Goal: Task Accomplishment & Management: Use online tool/utility

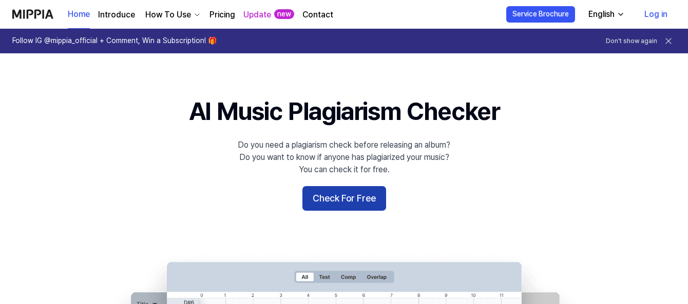
click at [362, 201] on button "Check For Free" at bounding box center [344, 198] width 84 height 25
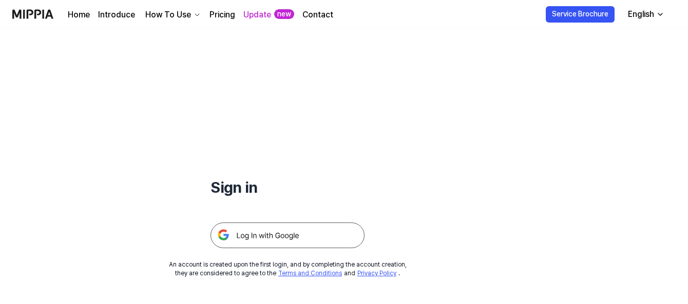
click at [265, 242] on img at bounding box center [287, 236] width 154 height 26
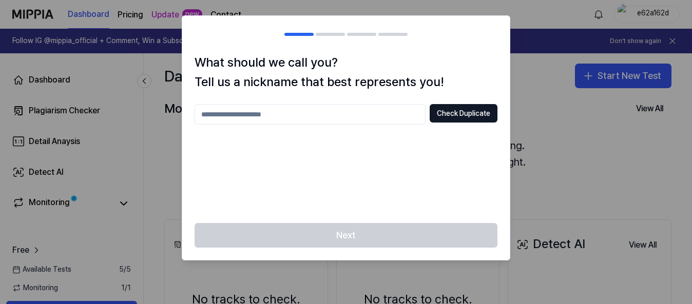
click at [377, 111] on input "text" at bounding box center [309, 114] width 231 height 21
type input "*******"
click at [446, 116] on button "Check Duplicate" at bounding box center [463, 113] width 68 height 18
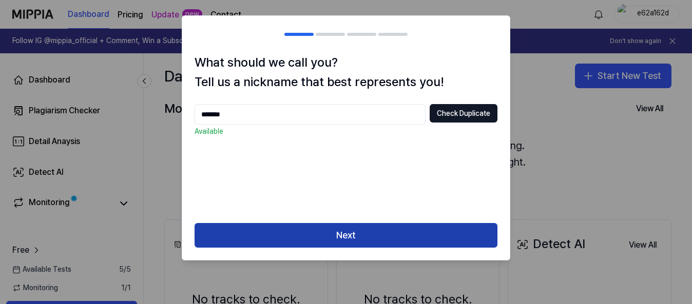
click at [337, 238] on button "Next" at bounding box center [345, 235] width 303 height 25
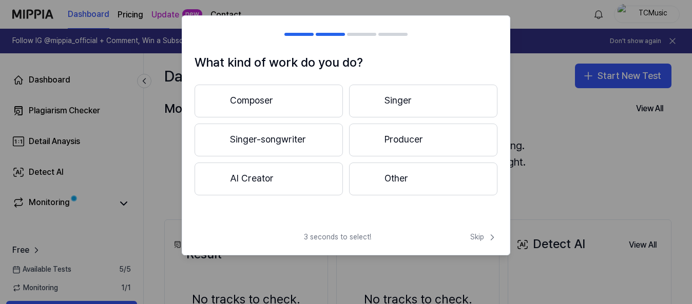
click at [380, 141] on button "Producer" at bounding box center [423, 140] width 148 height 33
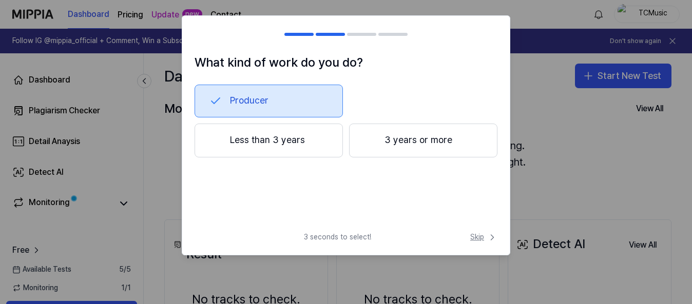
click at [480, 242] on span "Skip" at bounding box center [483, 237] width 27 height 10
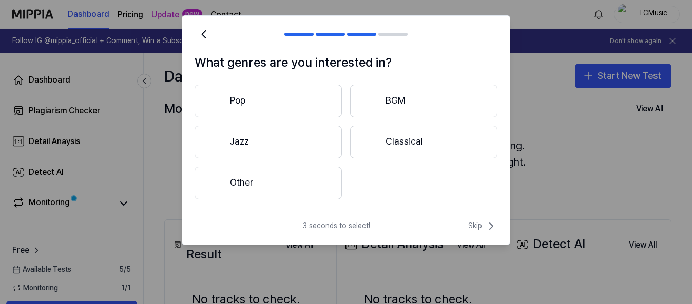
click at [473, 227] on span "Skip" at bounding box center [482, 226] width 29 height 12
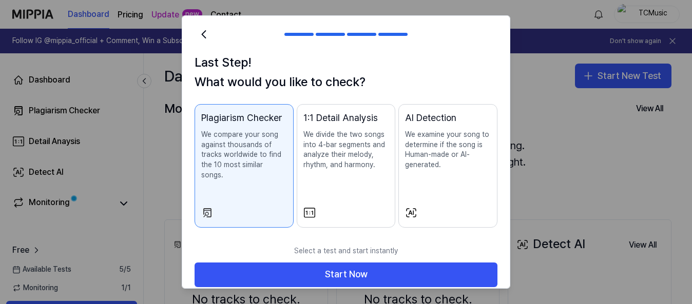
click at [251, 176] on div "Plagiarism Checker We compare your song against thousands of tracks worldwide t…" at bounding box center [244, 156] width 86 height 90
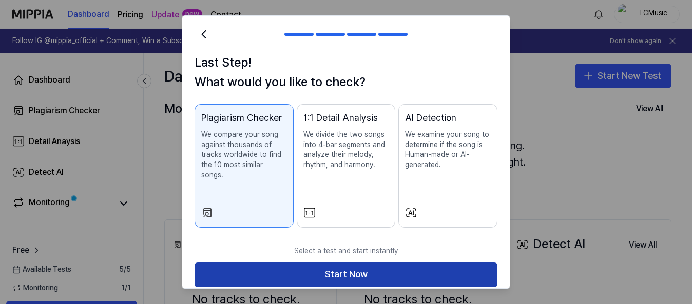
click at [274, 263] on button "Start Now" at bounding box center [345, 275] width 303 height 25
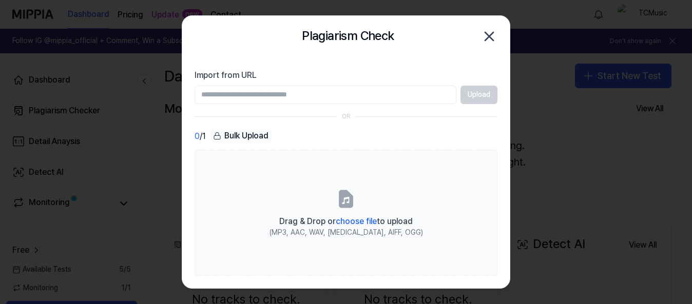
click at [242, 129] on div "Bulk Upload" at bounding box center [241, 136] width 62 height 14
click at [242, 137] on div "Bulk Upload" at bounding box center [241, 136] width 62 height 14
click at [252, 96] on input "Import from URL" at bounding box center [325, 95] width 262 height 18
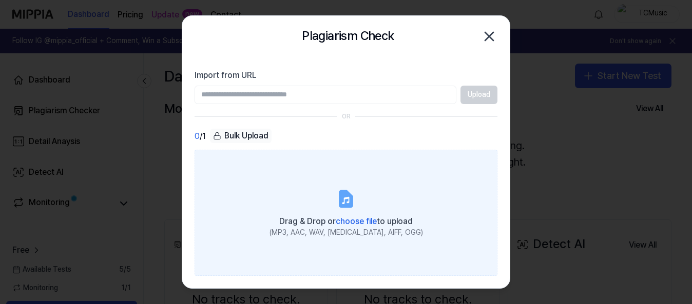
click at [361, 223] on span "choose file" at bounding box center [356, 222] width 41 height 10
click at [0, 0] on input "Drag & Drop or choose file to upload (MP3, AAC, WAV, [MEDICAL_DATA], AIFF, OGG)" at bounding box center [0, 0] width 0 height 0
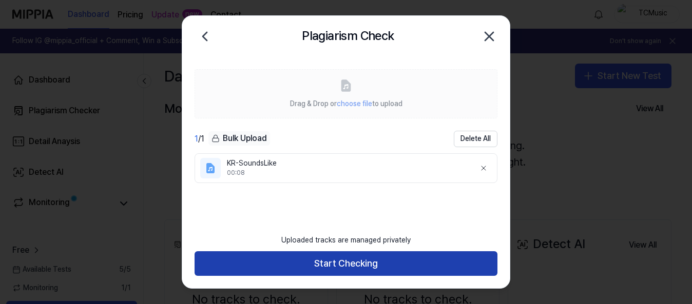
click at [342, 265] on button "Start Checking" at bounding box center [345, 263] width 303 height 25
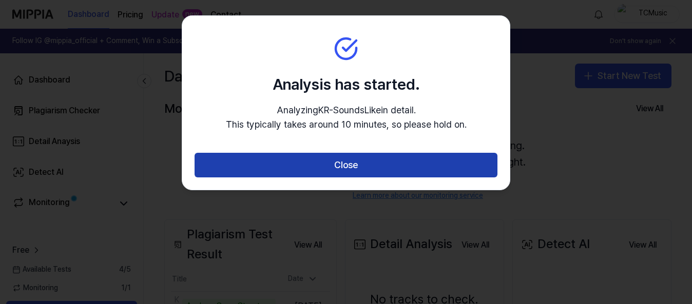
click at [341, 164] on button "Close" at bounding box center [345, 165] width 303 height 25
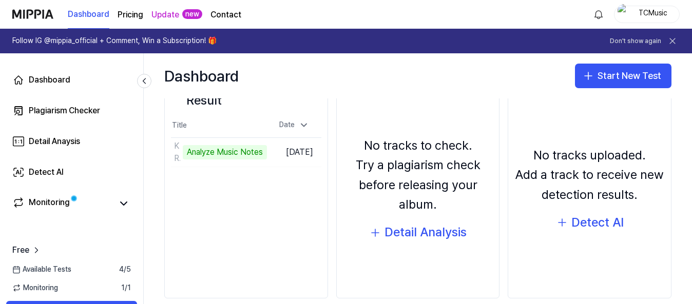
scroll to position [103, 0]
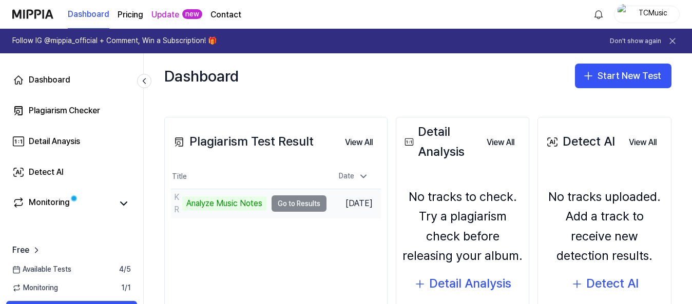
click at [292, 204] on td "KR-SoundsLike Analyze Music Notes Go to Results" at bounding box center [248, 203] width 155 height 29
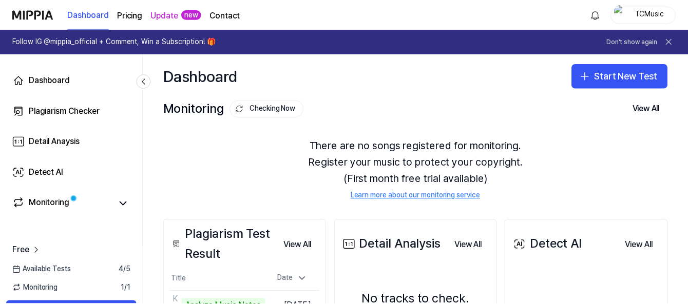
scroll to position [51, 0]
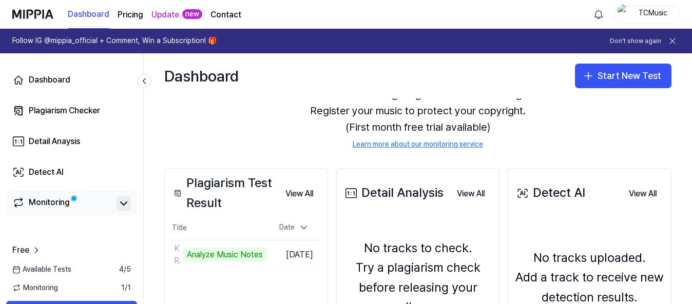
click at [124, 201] on icon at bounding box center [123, 204] width 12 height 12
click at [120, 207] on icon at bounding box center [123, 204] width 12 height 12
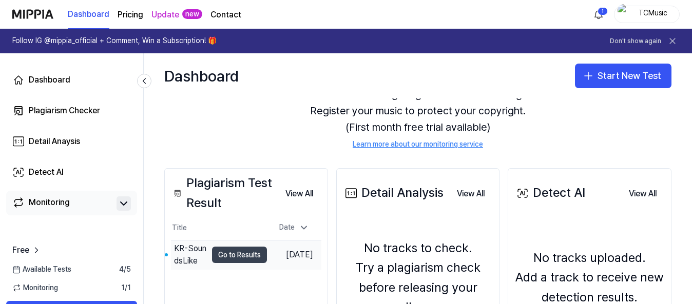
click at [218, 257] on button "Go to Results" at bounding box center [239, 255] width 55 height 16
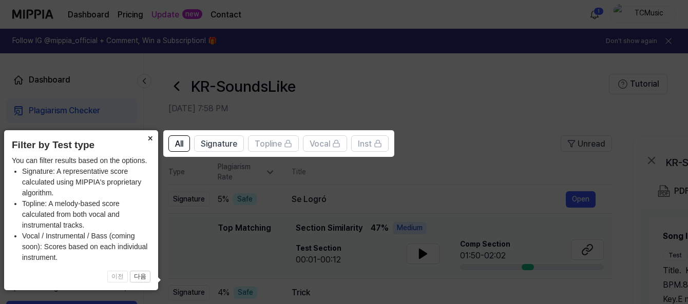
click at [147, 139] on button "×" at bounding box center [150, 137] width 16 height 14
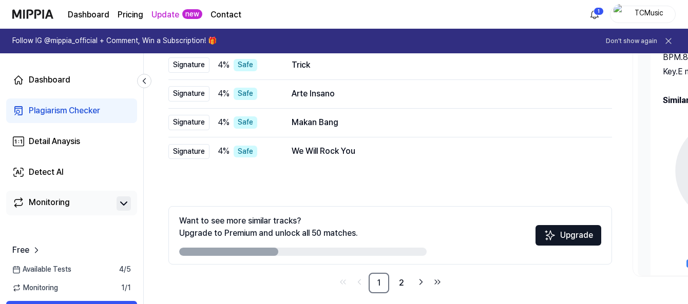
scroll to position [238, 0]
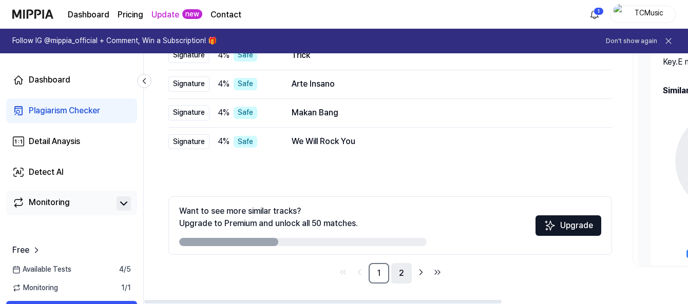
click at [403, 273] on link "2" at bounding box center [401, 273] width 21 height 21
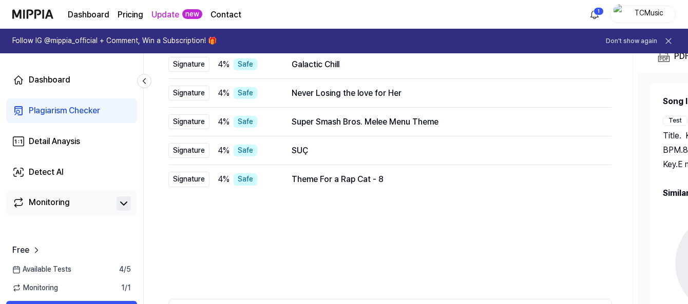
scroll to position [84, 0]
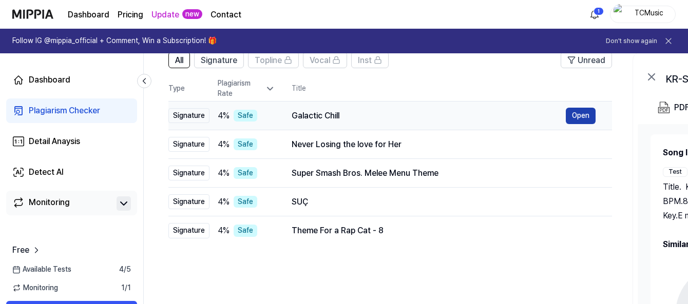
click at [585, 115] on button "Open" at bounding box center [580, 116] width 30 height 16
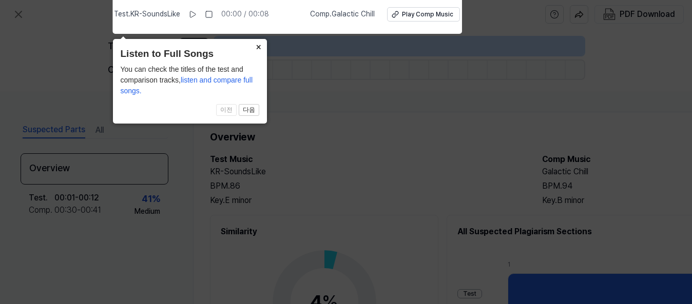
click at [256, 46] on button "×" at bounding box center [258, 46] width 16 height 14
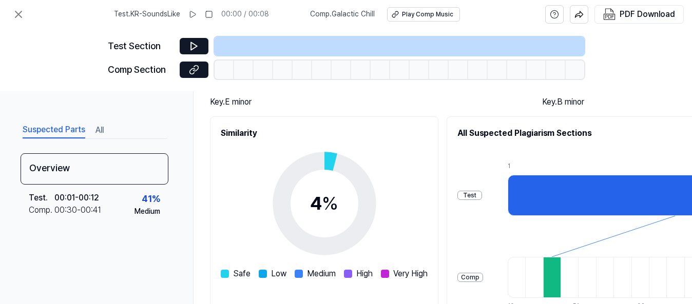
scroll to position [103, 0]
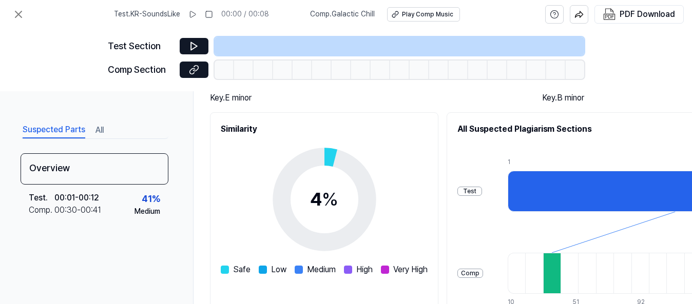
click at [482, 191] on div "Test" at bounding box center [469, 192] width 25 height 10
click at [605, 184] on div at bounding box center [674, 191] width 335 height 41
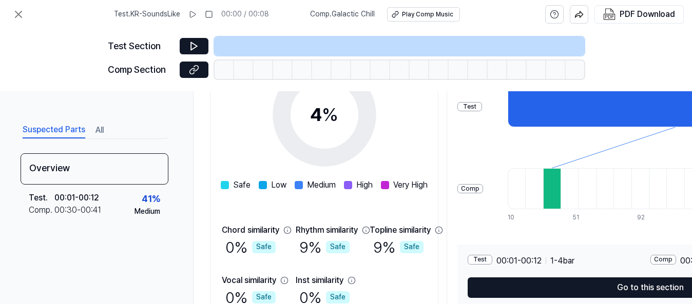
scroll to position [244, 0]
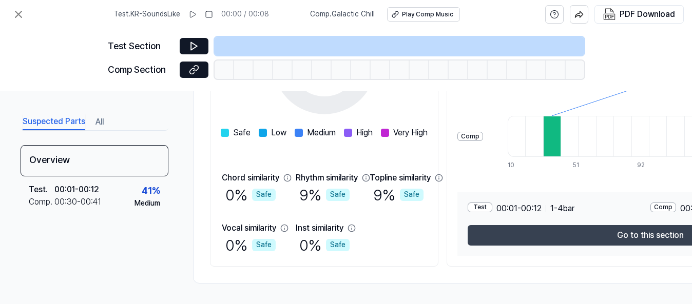
click at [545, 232] on button "Go to this section" at bounding box center [649, 235] width 365 height 21
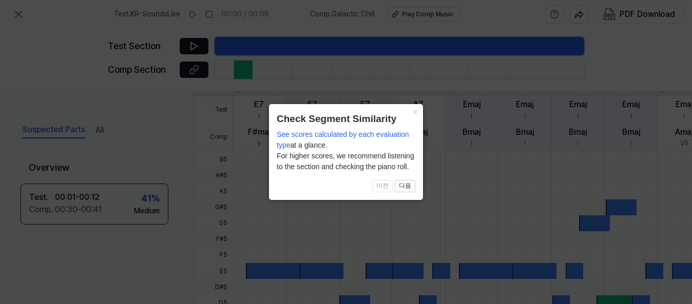
scroll to position [404, 0]
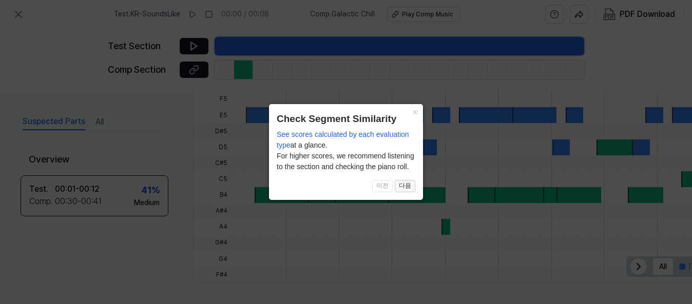
click at [403, 186] on button "다음" at bounding box center [405, 186] width 21 height 12
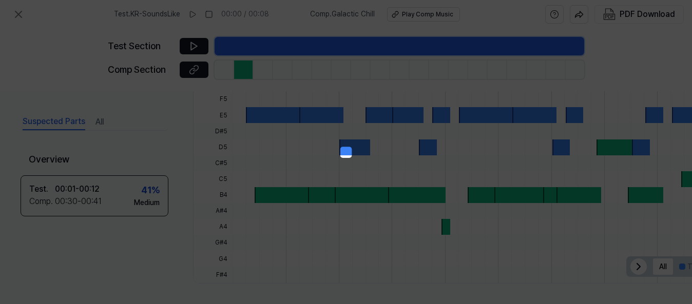
scroll to position [197, 142]
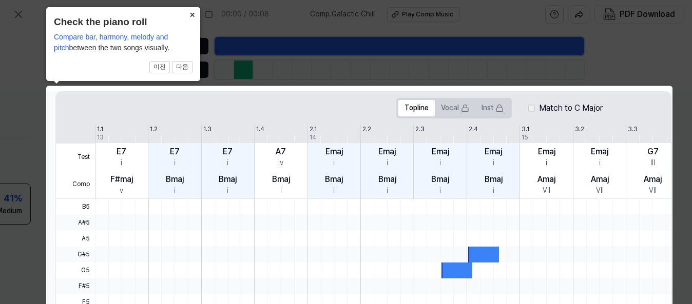
click at [193, 13] on button "×" at bounding box center [192, 14] width 16 height 14
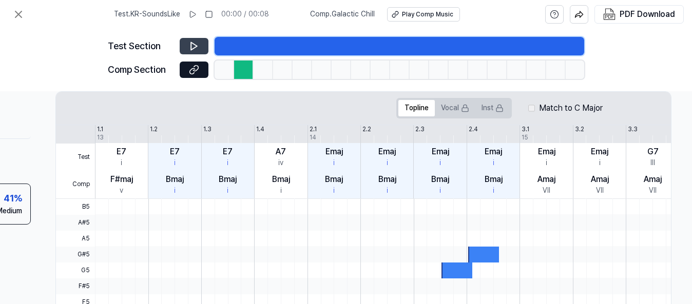
click at [194, 44] on icon at bounding box center [194, 47] width 6 height 8
click at [197, 44] on icon at bounding box center [196, 46] width 2 height 7
click at [200, 70] on button at bounding box center [194, 70] width 29 height 16
click at [15, 13] on icon at bounding box center [18, 14] width 12 height 12
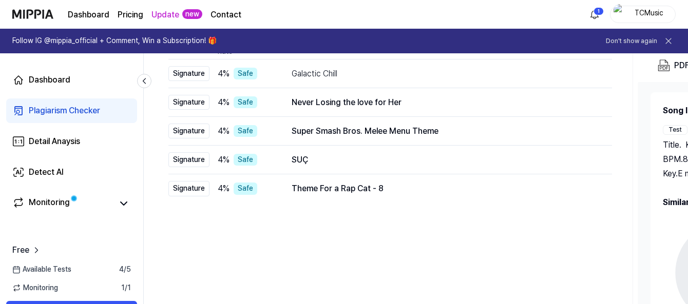
scroll to position [238, 0]
